Goal: Task Accomplishment & Management: Use online tool/utility

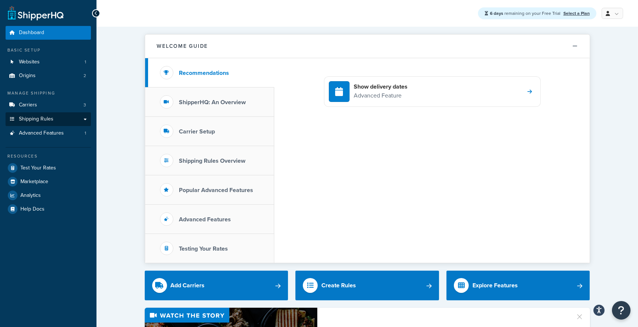
click at [59, 118] on link "Shipping Rules" at bounding box center [48, 119] width 85 height 14
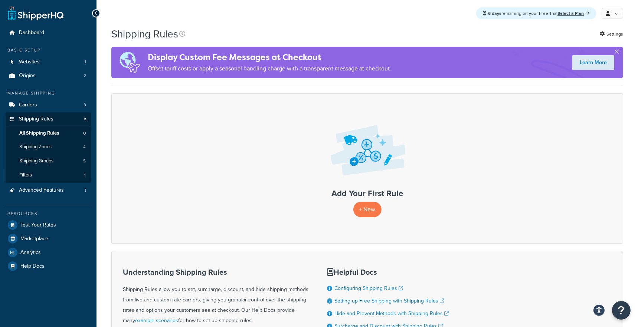
click at [317, 86] on div "Shipping Rules Settings Display Custom Fee Messages at Checkout Offset tariff c…" at bounding box center [367, 56] width 512 height 59
click at [45, 14] on link at bounding box center [36, 13] width 56 height 15
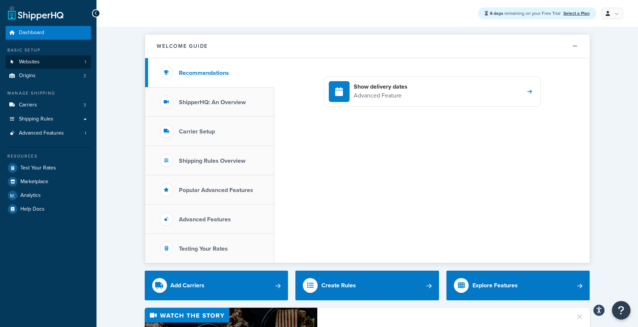
click at [33, 64] on span "Websites" at bounding box center [29, 62] width 21 height 6
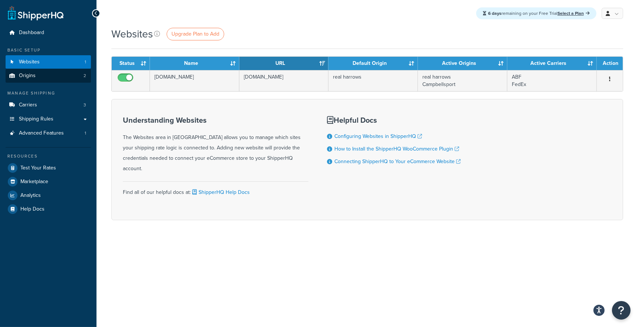
click at [59, 75] on link "Origins 2" at bounding box center [48, 76] width 85 height 14
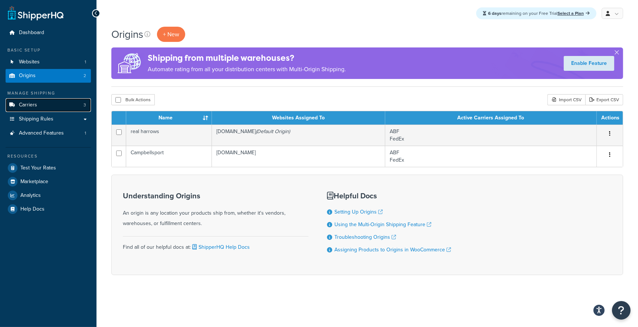
click at [58, 104] on link "Carriers 3" at bounding box center [48, 105] width 85 height 14
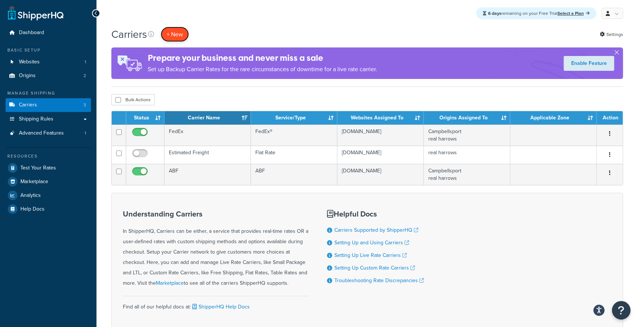
click at [176, 33] on button "+ New" at bounding box center [175, 34] width 28 height 15
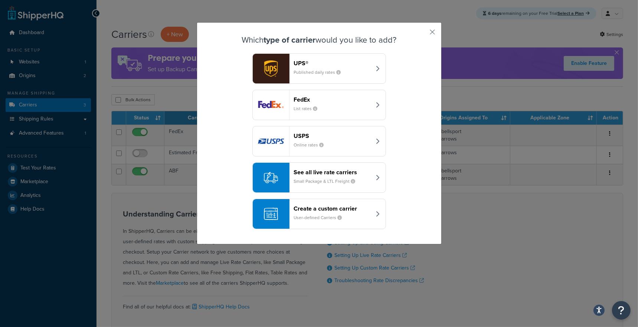
click at [362, 173] on header "See all live rate carriers" at bounding box center [333, 172] width 78 height 7
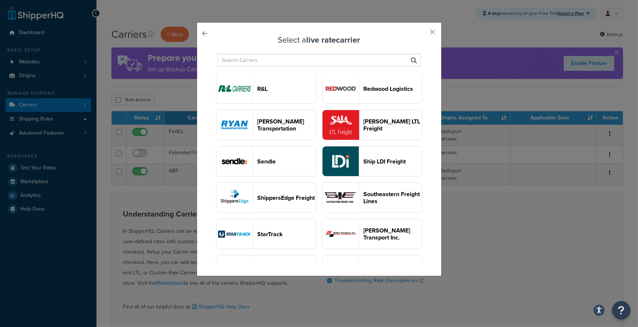
scroll to position [727, 0]
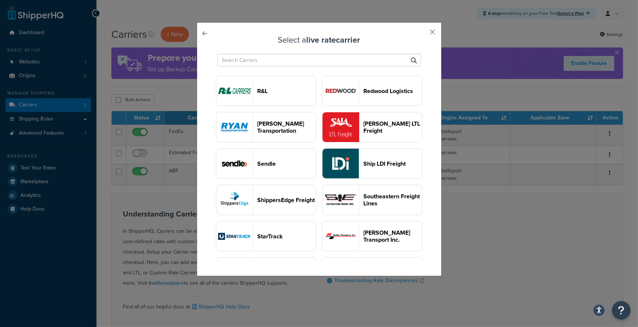
click at [423, 34] on button "button" at bounding box center [422, 35] width 2 height 2
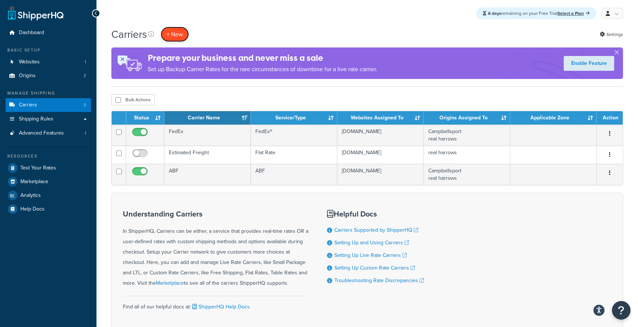
click at [183, 33] on button "+ New" at bounding box center [175, 34] width 28 height 15
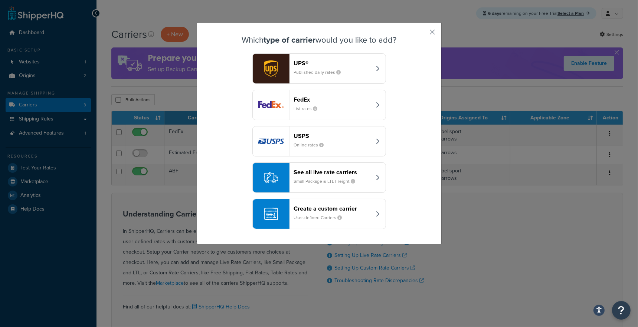
click at [315, 177] on div "See all live rate carriers Small Package & LTL Freight" at bounding box center [333, 178] width 78 height 18
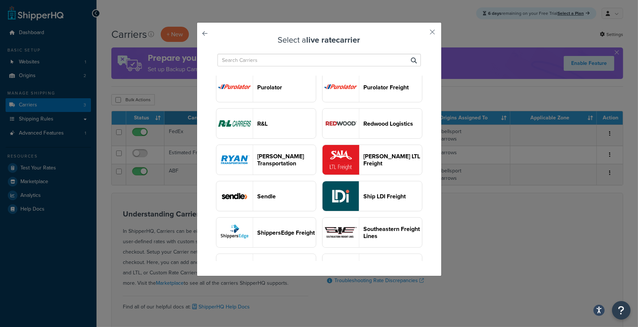
scroll to position [696, 0]
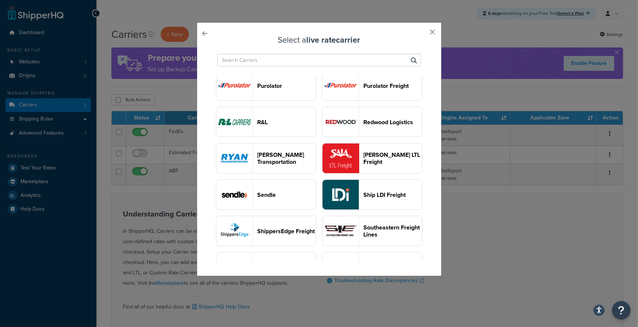
click at [423, 34] on button "button" at bounding box center [422, 35] width 2 height 2
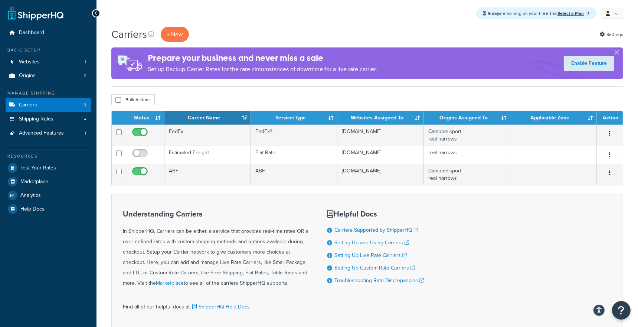
click at [302, 38] on div "Carriers + New Display rates immediately, no carrier account required. Settings" at bounding box center [367, 34] width 512 height 15
